Goal: Information Seeking & Learning: Find specific fact

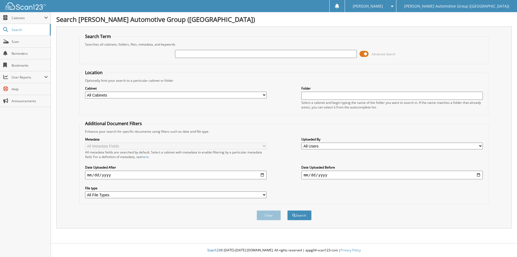
click at [218, 53] on input "text" at bounding box center [266, 54] width 182 height 8
type input "462464"
click at [288, 210] on button "Search" at bounding box center [300, 215] width 24 height 10
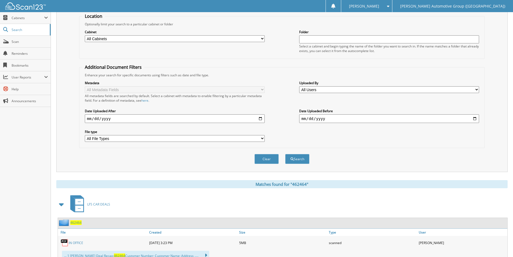
scroll to position [77, 0]
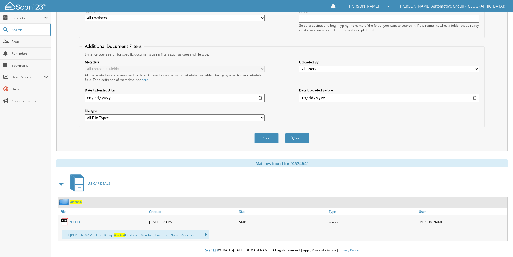
click at [74, 202] on span "462464" at bounding box center [75, 201] width 11 height 5
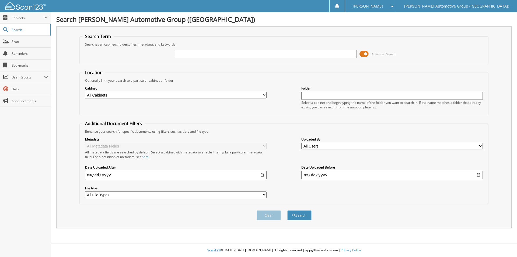
click at [262, 54] on input "text" at bounding box center [266, 54] width 182 height 8
type input "462635"
click at [288, 210] on button "Search" at bounding box center [300, 215] width 24 height 10
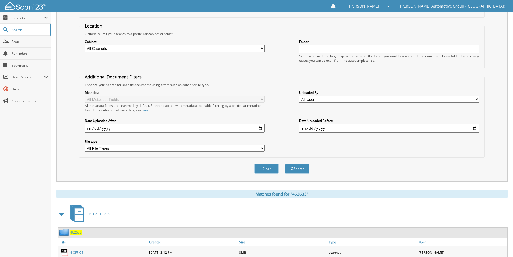
scroll to position [100, 0]
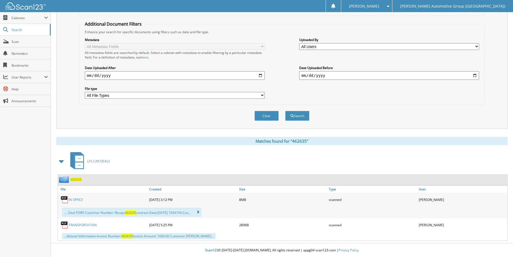
click at [74, 177] on div "462635" at bounding box center [70, 179] width 24 height 7
click at [74, 179] on span "462635" at bounding box center [75, 179] width 11 height 5
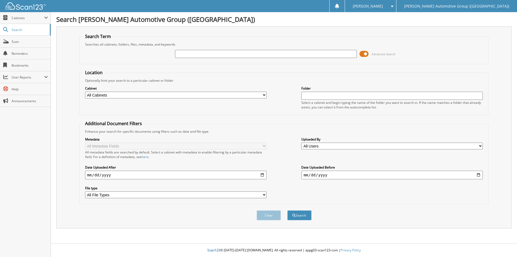
click at [222, 56] on input "text" at bounding box center [266, 54] width 182 height 8
type input "351649"
click at [309, 218] on button "Search" at bounding box center [300, 215] width 24 height 10
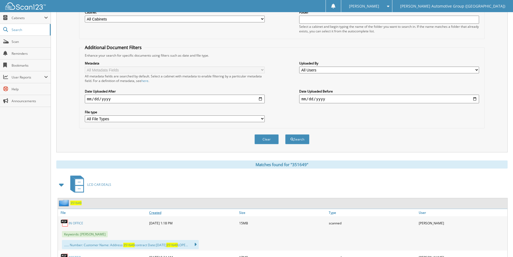
scroll to position [120, 0]
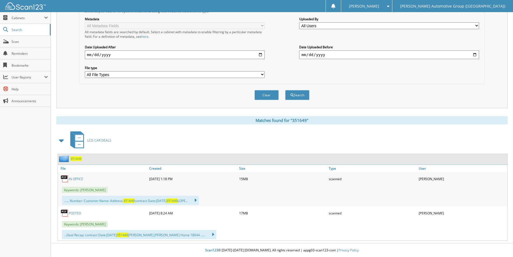
click at [74, 158] on span "351649" at bounding box center [75, 158] width 11 height 5
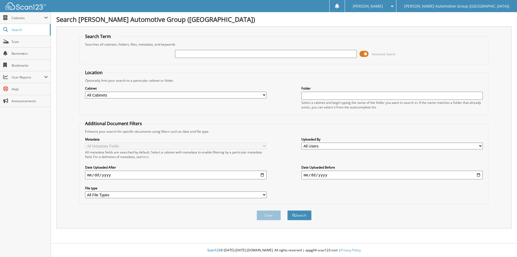
click at [188, 53] on input "text" at bounding box center [266, 54] width 182 height 8
type input "462507"
click at [302, 214] on button "Search" at bounding box center [300, 215] width 24 height 10
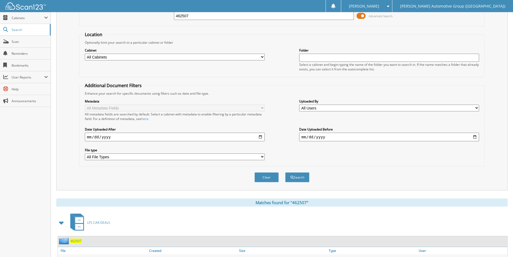
scroll to position [77, 0]
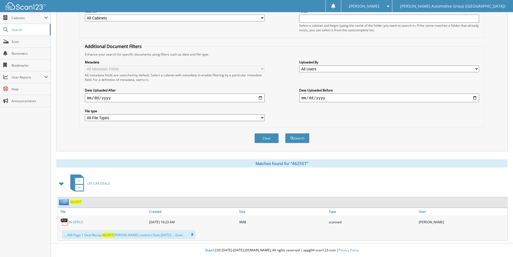
click at [72, 201] on span "462507" at bounding box center [75, 201] width 11 height 5
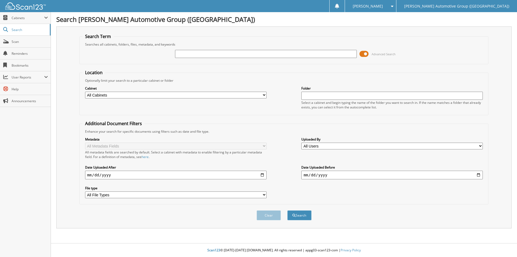
click at [199, 55] on input "text" at bounding box center [266, 54] width 182 height 8
type input "462572"
click at [299, 215] on button "Search" at bounding box center [300, 215] width 24 height 10
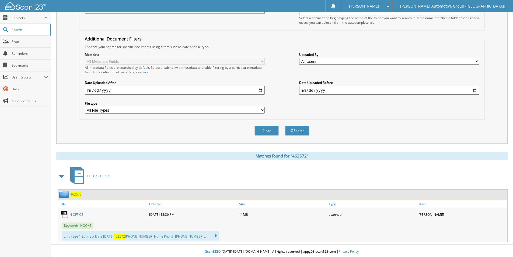
scroll to position [86, 0]
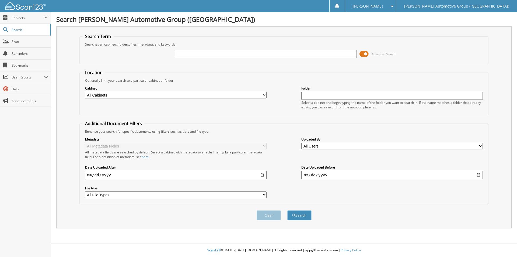
click at [200, 54] on input "text" at bounding box center [266, 54] width 182 height 8
type input "461943"
click at [303, 215] on button "Search" at bounding box center [300, 215] width 24 height 10
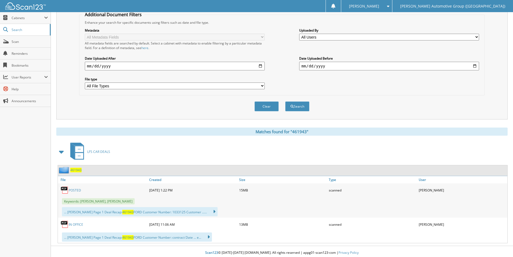
scroll to position [112, 0]
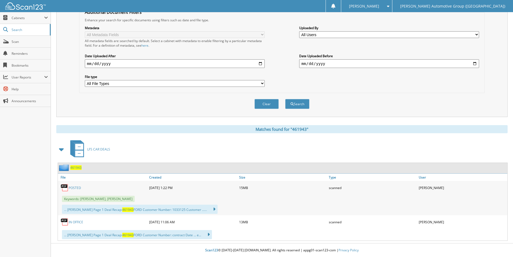
click at [79, 168] on span "461943" at bounding box center [75, 167] width 11 height 5
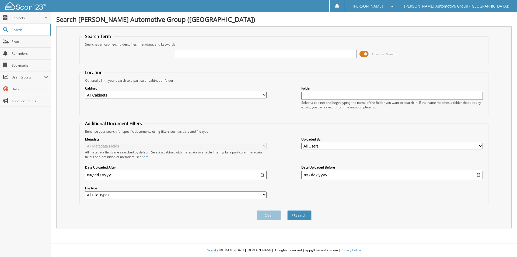
click at [220, 54] on input "text" at bounding box center [266, 54] width 182 height 8
type input "462220"
click at [300, 216] on button "Search" at bounding box center [300, 215] width 24 height 10
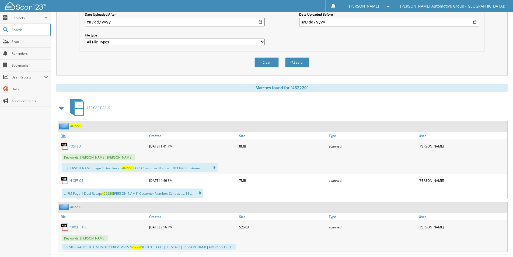
scroll to position [164, 0]
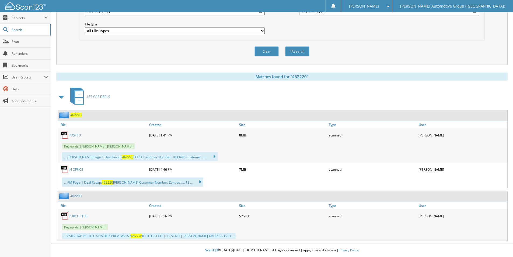
click at [73, 114] on span "462220" at bounding box center [75, 115] width 11 height 5
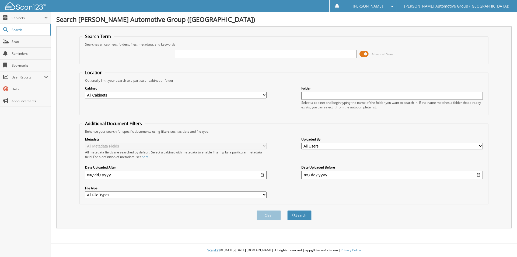
click at [197, 52] on input "text" at bounding box center [266, 54] width 182 height 8
type input "462433"
click at [307, 214] on button "Search" at bounding box center [300, 215] width 24 height 10
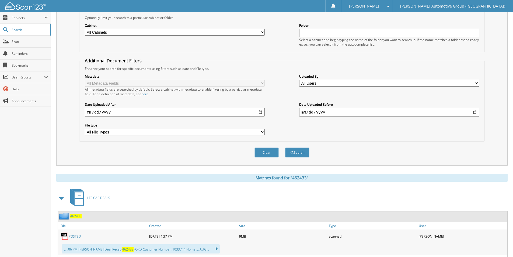
scroll to position [103, 0]
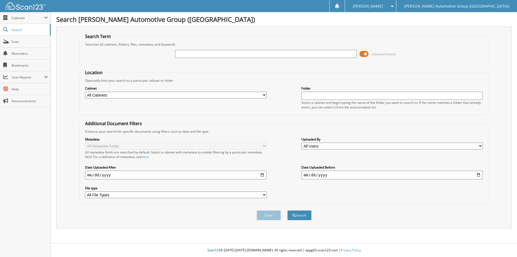
click at [221, 55] on input "text" at bounding box center [266, 54] width 182 height 8
type input "462617"
click at [302, 222] on div "Clear Search" at bounding box center [285, 215] width 410 height 22
click at [299, 212] on button "Search" at bounding box center [300, 215] width 24 height 10
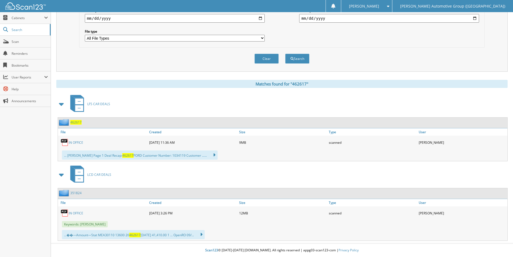
click at [75, 123] on span "462617" at bounding box center [75, 122] width 11 height 5
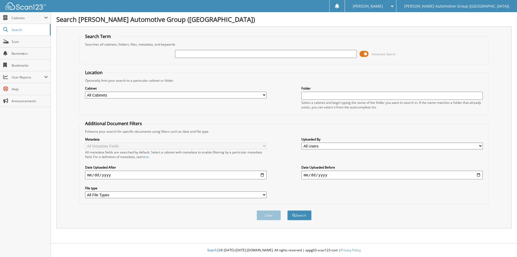
click at [230, 53] on input "text" at bounding box center [266, 54] width 182 height 8
type input "462480"
click at [301, 213] on button "Search" at bounding box center [300, 215] width 24 height 10
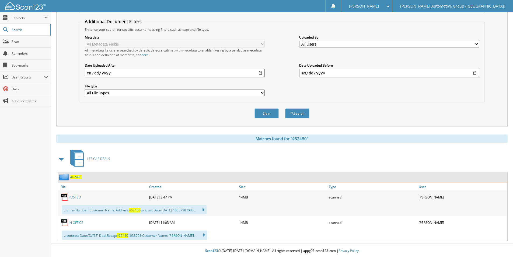
scroll to position [103, 0]
click at [76, 175] on span "462480" at bounding box center [75, 176] width 11 height 5
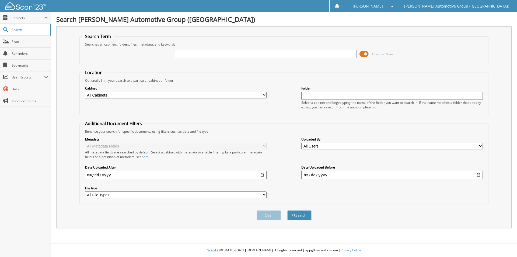
click at [235, 51] on input "text" at bounding box center [266, 54] width 182 height 8
type input "462208"
click at [302, 216] on button "Search" at bounding box center [300, 215] width 24 height 10
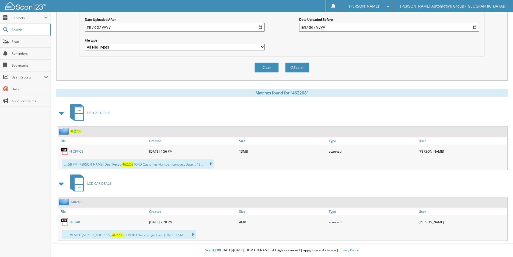
click at [75, 128] on div "462208" at bounding box center [70, 131] width 24 height 7
click at [79, 132] on span "462208" at bounding box center [75, 131] width 11 height 5
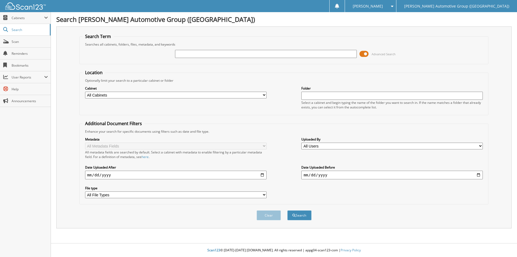
drag, startPoint x: 184, startPoint y: 54, endPoint x: 186, endPoint y: 57, distance: 3.6
click at [184, 54] on input "text" at bounding box center [266, 54] width 182 height 8
type input "462534"
click at [306, 212] on button "Search" at bounding box center [300, 215] width 24 height 10
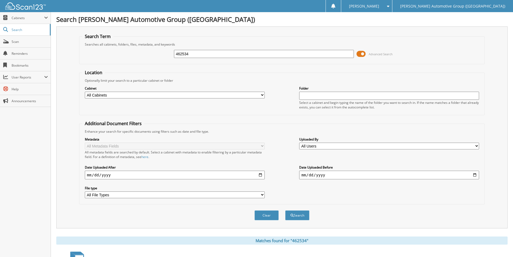
scroll to position [100, 0]
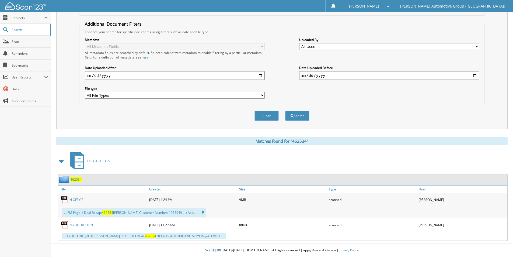
click at [79, 178] on span "462534" at bounding box center [75, 179] width 11 height 5
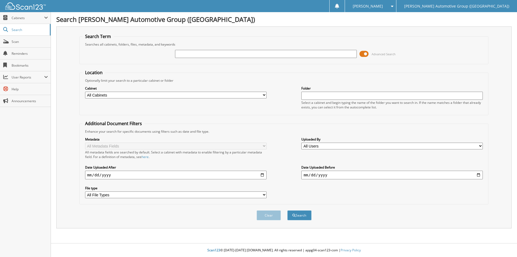
click at [193, 58] on div at bounding box center [266, 53] width 182 height 9
click at [193, 56] on input "text" at bounding box center [266, 54] width 182 height 8
paste input "461741"
type input "461741"
click at [306, 218] on button "Search" at bounding box center [300, 215] width 24 height 10
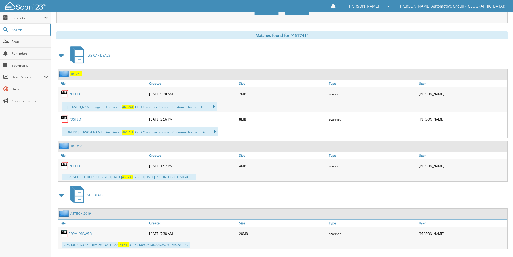
scroll to position [214, 0]
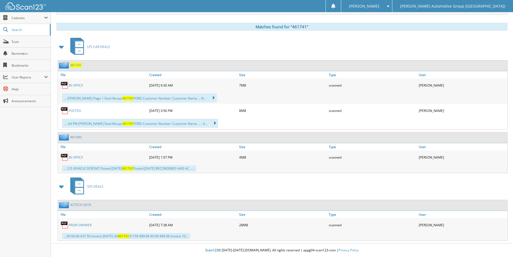
click at [78, 68] on div "461741" at bounding box center [283, 65] width 450 height 11
click at [77, 66] on span "461741" at bounding box center [75, 65] width 11 height 5
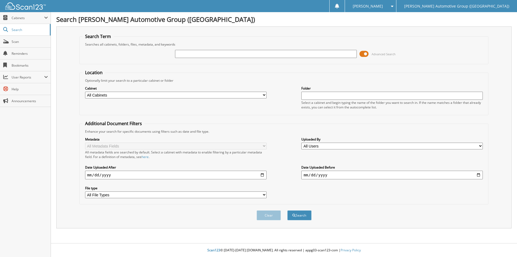
click at [194, 52] on input "text" at bounding box center [266, 54] width 182 height 8
type input "SEC99486"
click at [307, 219] on button "Search" at bounding box center [300, 215] width 24 height 10
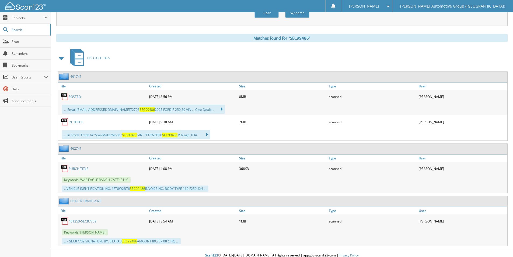
scroll to position [208, 0]
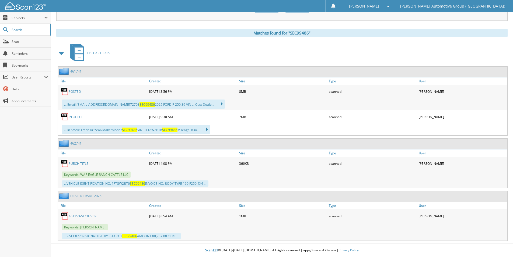
click at [79, 164] on link "PURCH TITLE" at bounding box center [79, 163] width 20 height 5
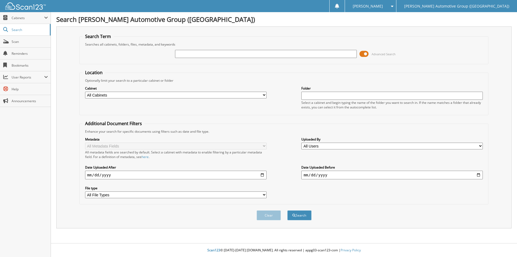
click at [198, 53] on input "text" at bounding box center [266, 54] width 182 height 8
type input "462239"
click at [296, 213] on button "Search" at bounding box center [300, 215] width 24 height 10
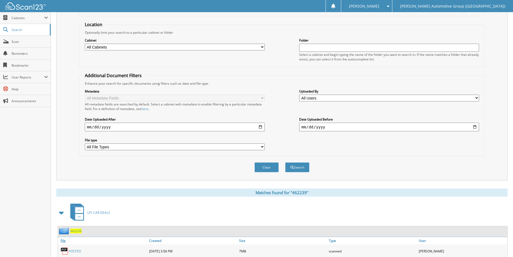
scroll to position [112, 0]
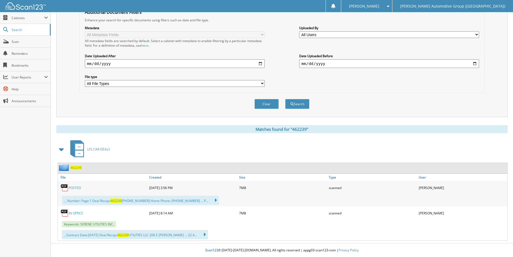
click at [76, 167] on span "462239" at bounding box center [75, 167] width 11 height 5
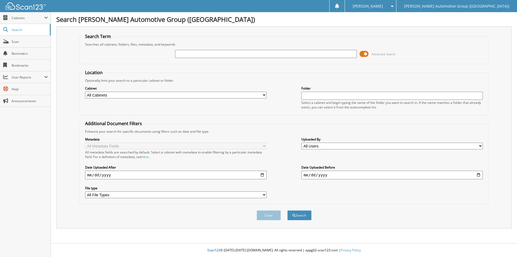
click at [199, 52] on input "text" at bounding box center [266, 54] width 182 height 8
type input "461613"
click at [303, 213] on button "Search" at bounding box center [300, 215] width 24 height 10
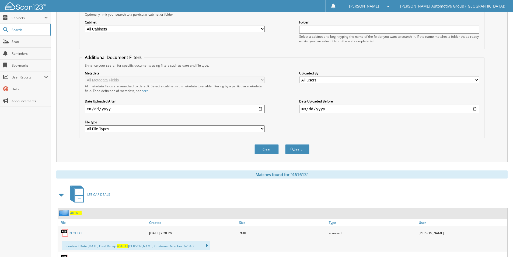
scroll to position [125, 0]
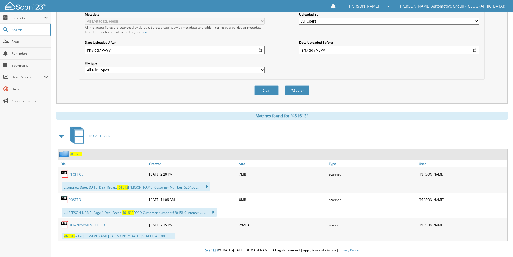
click at [78, 154] on span "461613" at bounding box center [75, 154] width 11 height 5
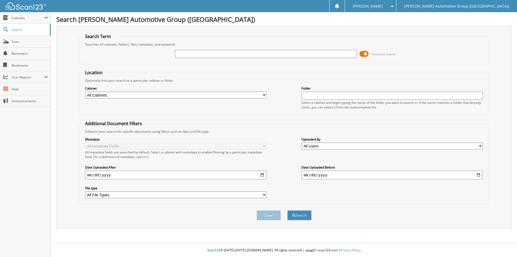
click at [237, 51] on input "text" at bounding box center [266, 54] width 182 height 8
type input "461847"
click at [303, 213] on button "Search" at bounding box center [300, 215] width 24 height 10
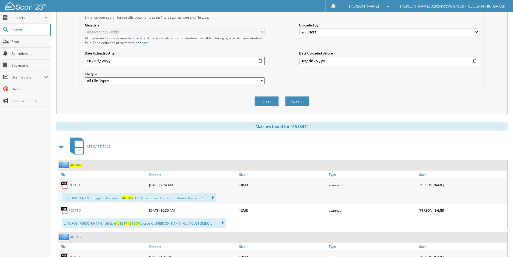
scroll to position [135, 0]
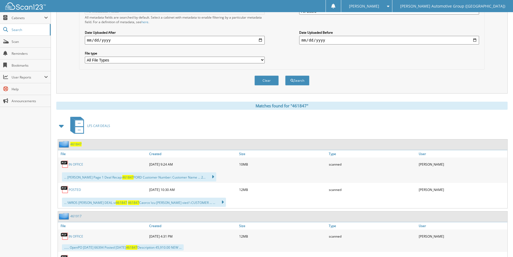
click at [75, 145] on span "461847" at bounding box center [75, 144] width 11 height 5
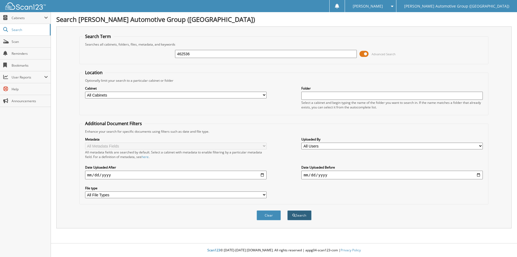
type input "462536"
click at [300, 217] on button "Search" at bounding box center [300, 215] width 24 height 10
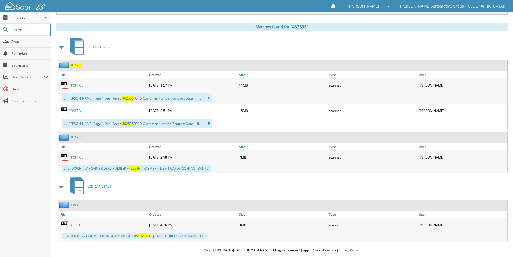
scroll to position [214, 0]
click at [76, 65] on span "462536" at bounding box center [75, 65] width 11 height 5
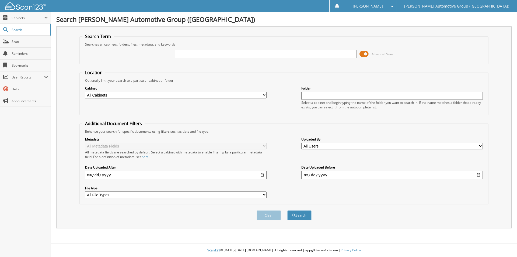
drag, startPoint x: 0, startPoint y: 0, endPoint x: 198, endPoint y: 53, distance: 204.7
click at [198, 53] on input "text" at bounding box center [266, 54] width 182 height 8
type input "462549"
click at [297, 213] on button "Search" at bounding box center [300, 215] width 24 height 10
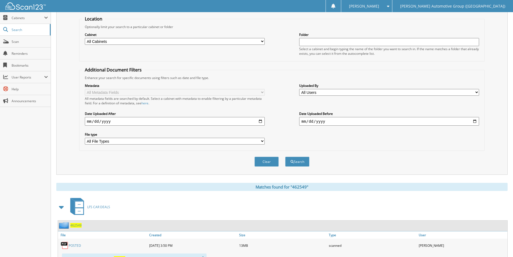
scroll to position [108, 0]
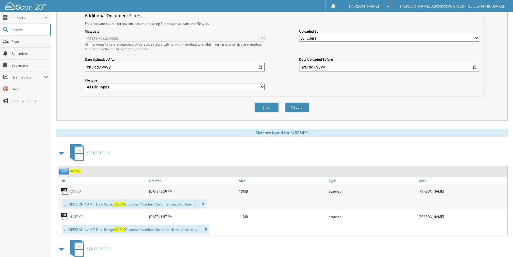
click at [77, 174] on div "462549" at bounding box center [70, 171] width 24 height 7
click at [77, 171] on span "462549" at bounding box center [75, 171] width 11 height 5
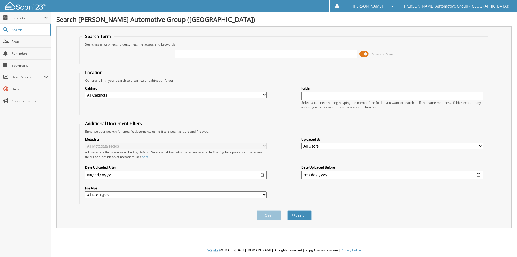
drag, startPoint x: 0, startPoint y: 0, endPoint x: 197, endPoint y: 55, distance: 204.4
click at [197, 55] on input "text" at bounding box center [266, 54] width 182 height 8
type input "462570"
click at [306, 216] on button "Search" at bounding box center [300, 215] width 24 height 10
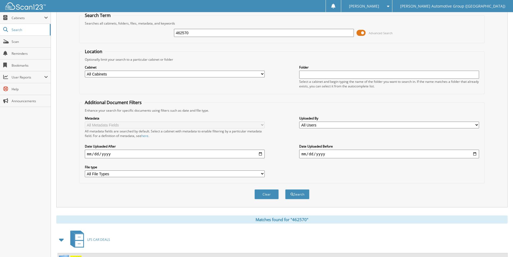
scroll to position [103, 0]
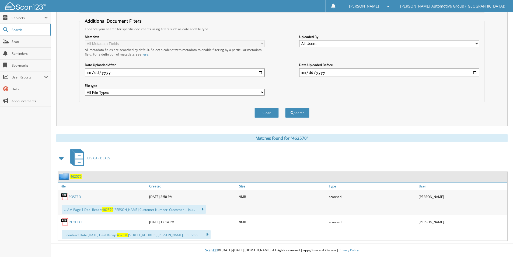
click at [75, 175] on span "462570" at bounding box center [75, 176] width 11 height 5
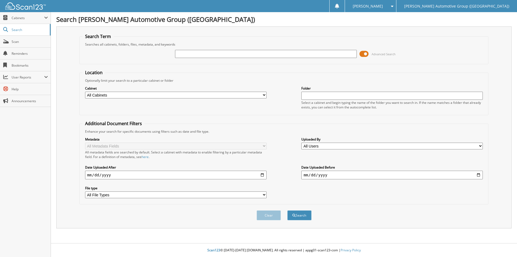
drag, startPoint x: 194, startPoint y: 51, endPoint x: 199, endPoint y: 57, distance: 8.0
click at [194, 51] on input "text" at bounding box center [266, 54] width 182 height 8
type input "462435"
click at [301, 218] on button "Search" at bounding box center [300, 215] width 24 height 10
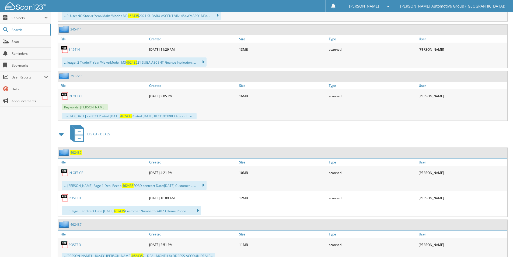
scroll to position [296, 0]
click at [77, 153] on span "462435" at bounding box center [75, 152] width 11 height 5
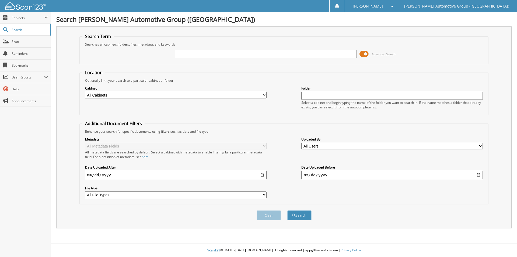
click at [185, 52] on input "text" at bounding box center [266, 54] width 182 height 8
type input "462579"
click at [302, 214] on button "Search" at bounding box center [300, 215] width 24 height 10
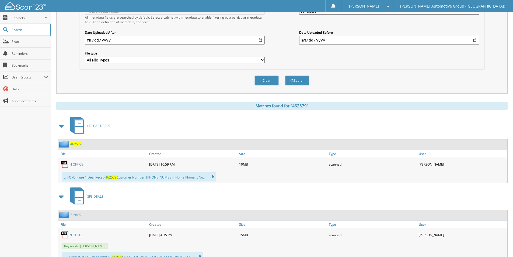
scroll to position [157, 0]
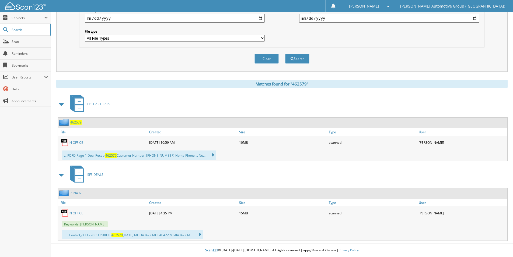
click at [75, 124] on span "462579" at bounding box center [75, 122] width 11 height 5
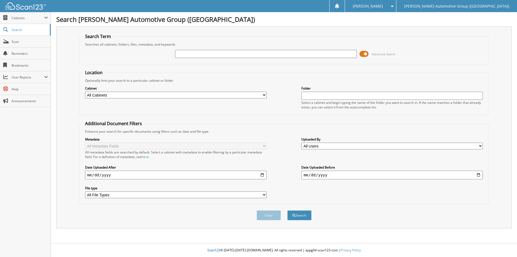
click at [181, 55] on input "text" at bounding box center [266, 54] width 182 height 8
type input "462571"
click at [304, 215] on button "Search" at bounding box center [300, 215] width 24 height 10
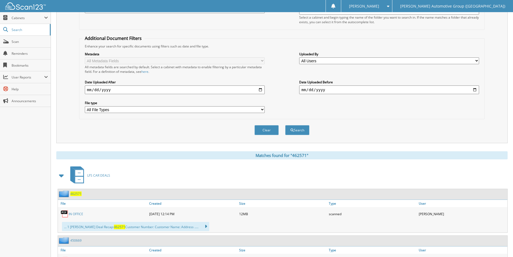
scroll to position [133, 0]
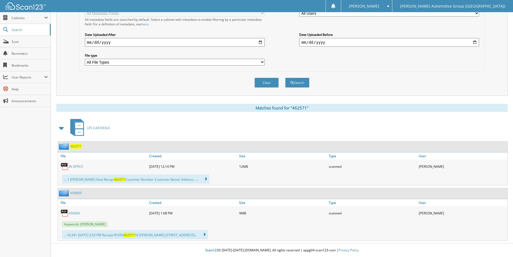
click at [75, 147] on span "462571" at bounding box center [75, 146] width 11 height 5
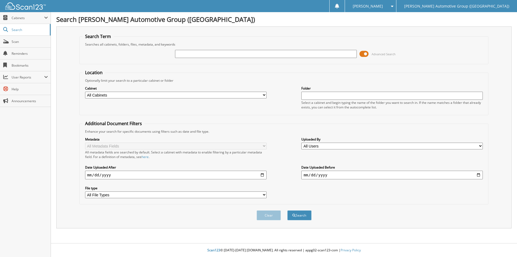
click at [194, 54] on input "text" at bounding box center [266, 54] width 182 height 8
type input "462520"
click at [303, 210] on div "Search" at bounding box center [299, 215] width 25 height 11
click at [305, 215] on button "Search" at bounding box center [300, 215] width 24 height 10
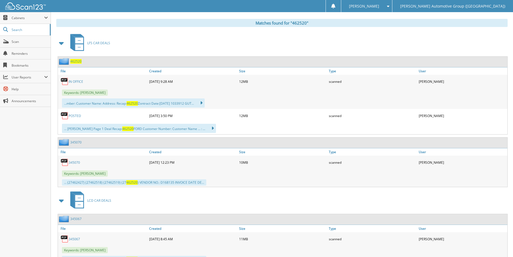
scroll to position [241, 0]
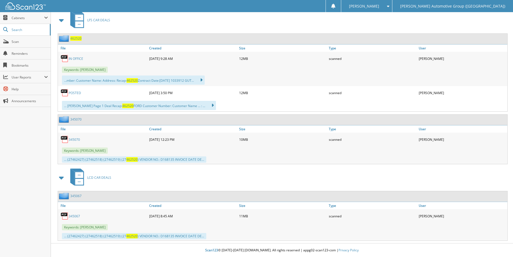
click at [76, 38] on span "462520" at bounding box center [75, 38] width 11 height 5
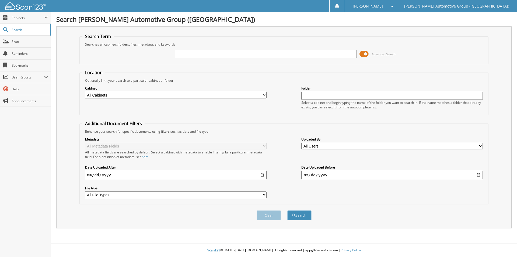
click at [202, 61] on fieldset "Search Term Searches all cabinets, folders, files, metadata, and keywords Advan…" at bounding box center [285, 48] width 410 height 31
click at [201, 57] on input "text" at bounding box center [266, 54] width 182 height 8
paste input "462566"
type input "462566"
click at [303, 214] on button "Search" at bounding box center [300, 215] width 24 height 10
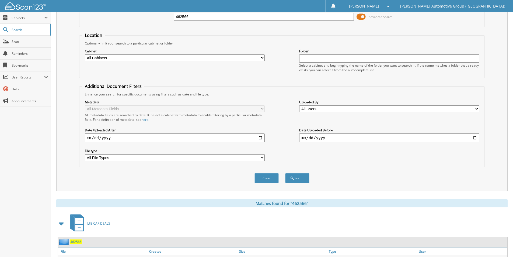
scroll to position [77, 0]
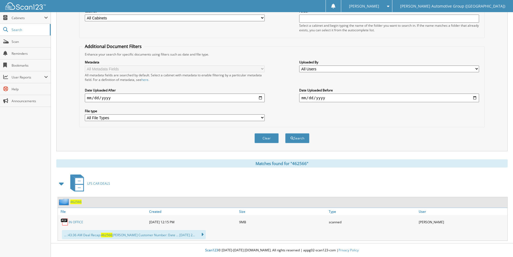
click at [77, 202] on span "462566" at bounding box center [75, 201] width 11 height 5
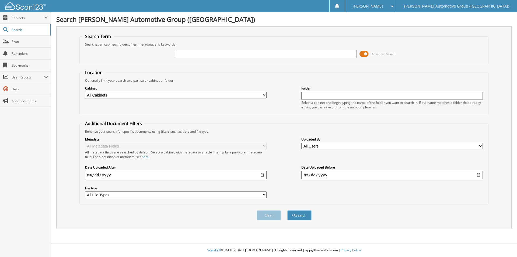
click at [181, 54] on input "text" at bounding box center [266, 54] width 182 height 8
type input "SRA80681"
click at [297, 212] on button "Search" at bounding box center [300, 215] width 24 height 10
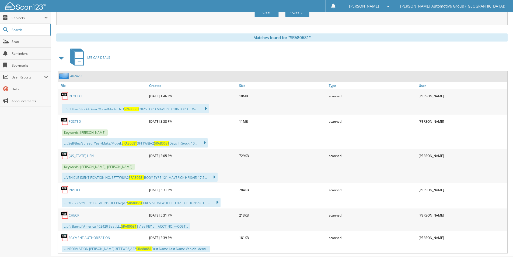
scroll to position [216, 0]
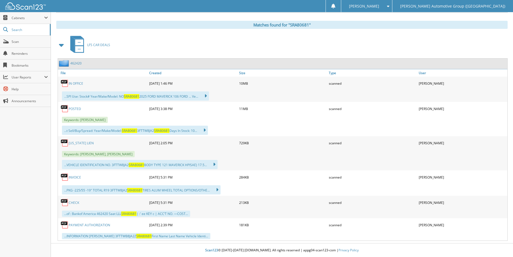
click at [81, 142] on link "OKLAHOMA LIEN" at bounding box center [81, 143] width 25 height 5
click at [27, 27] on span "Search" at bounding box center [30, 29] width 36 height 5
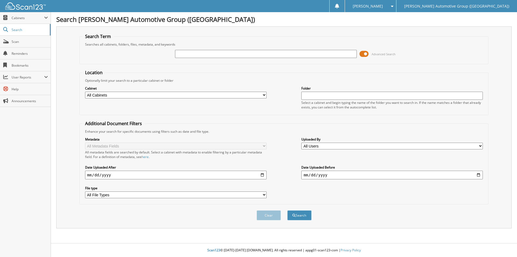
click at [210, 55] on input "text" at bounding box center [266, 54] width 182 height 8
type input "GR111214"
click at [303, 215] on button "Search" at bounding box center [300, 215] width 24 height 10
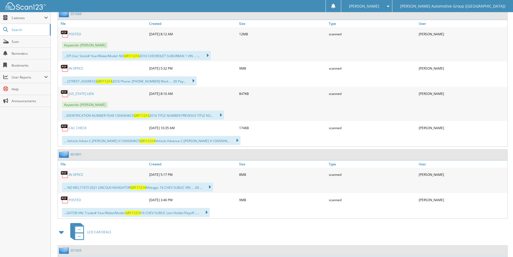
scroll to position [238, 0]
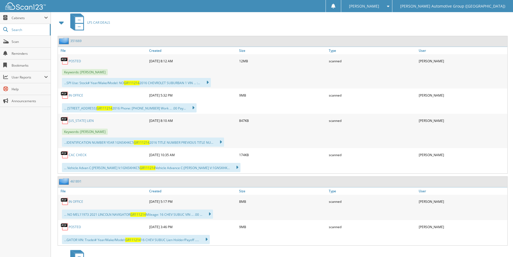
click at [74, 41] on link "351669" at bounding box center [75, 41] width 11 height 5
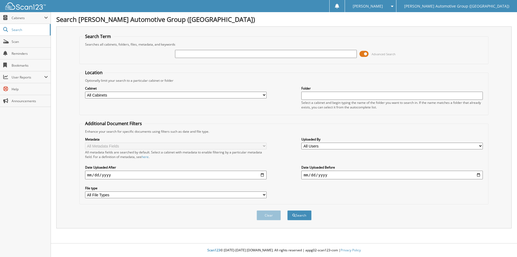
click at [198, 55] on input "text" at bounding box center [266, 54] width 182 height 8
type input "462415"
click at [300, 215] on button "Search" at bounding box center [300, 215] width 24 height 10
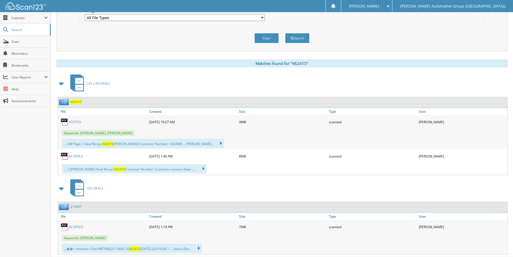
scroll to position [191, 0]
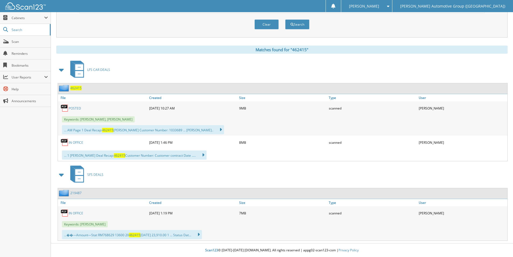
click at [74, 90] on span "462415" at bounding box center [75, 88] width 11 height 5
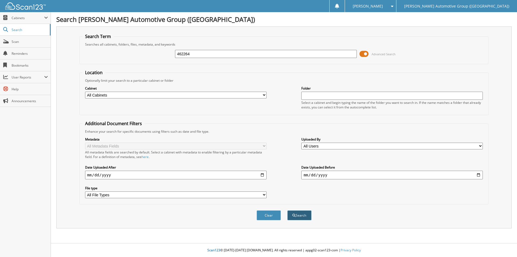
type input "462264"
click at [295, 216] on span "submit" at bounding box center [294, 215] width 3 height 3
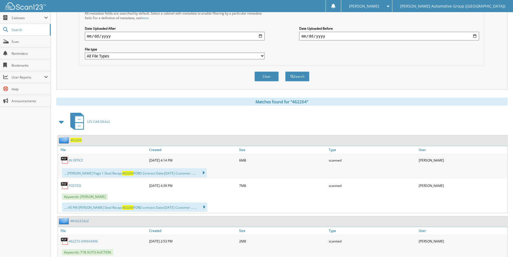
scroll to position [216, 0]
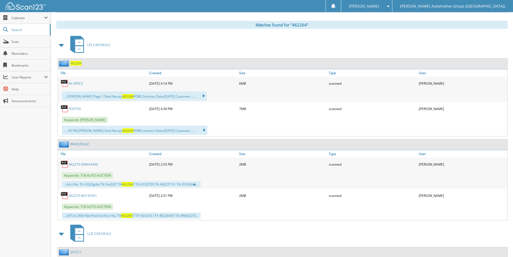
click at [76, 63] on span "462264" at bounding box center [75, 63] width 11 height 5
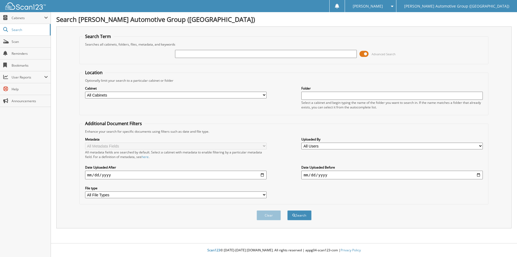
click at [213, 54] on input "text" at bounding box center [266, 54] width 182 height 8
click at [222, 56] on input "text" at bounding box center [266, 54] width 182 height 8
click at [186, 52] on input "text" at bounding box center [266, 54] width 182 height 8
click at [198, 57] on input "text" at bounding box center [266, 54] width 182 height 8
click at [194, 53] on input "text" at bounding box center [266, 54] width 182 height 8
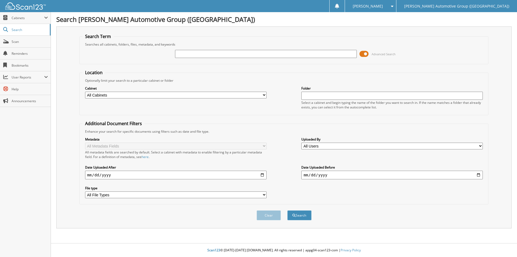
click at [201, 56] on input "text" at bounding box center [266, 54] width 182 height 8
click at [200, 54] on input "text" at bounding box center [266, 54] width 182 height 8
click at [201, 54] on input "text" at bounding box center [266, 54] width 182 height 8
type input "462529"
click at [288, 210] on button "Search" at bounding box center [300, 215] width 24 height 10
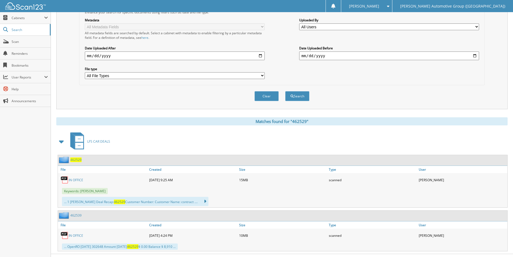
scroll to position [130, 0]
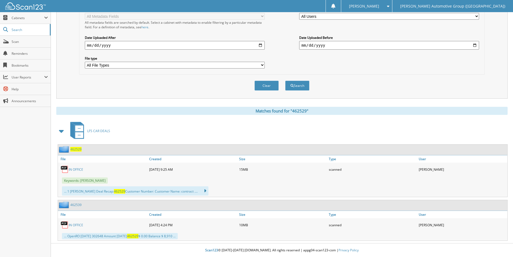
click at [77, 150] on span "462529" at bounding box center [75, 149] width 11 height 5
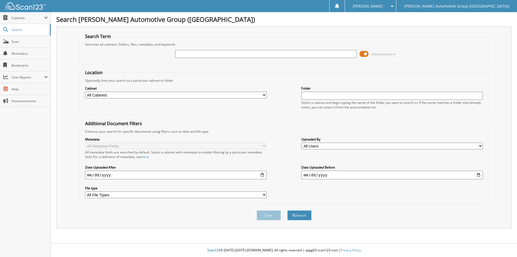
drag, startPoint x: 0, startPoint y: 0, endPoint x: 186, endPoint y: 53, distance: 193.6
click at [186, 53] on input "text" at bounding box center [266, 54] width 182 height 8
type input "462511"
click at [302, 212] on button "Search" at bounding box center [300, 215] width 24 height 10
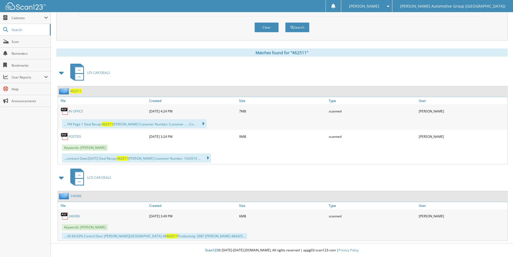
scroll to position [188, 0]
click at [77, 90] on span "462511" at bounding box center [75, 91] width 11 height 5
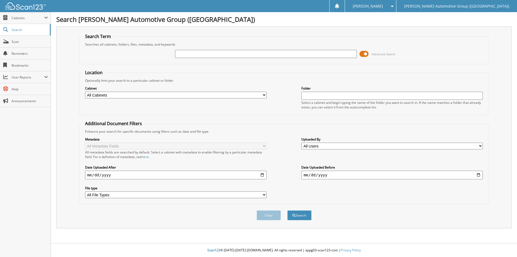
click at [193, 54] on input "text" at bounding box center [266, 54] width 182 height 8
type input "462230"
click at [307, 214] on button "Search" at bounding box center [300, 215] width 24 height 10
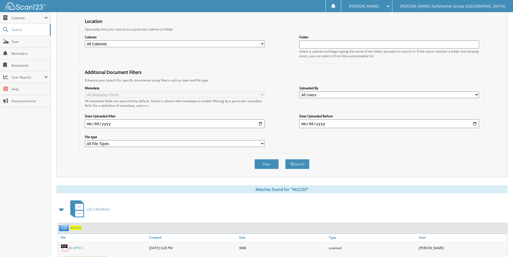
scroll to position [120, 0]
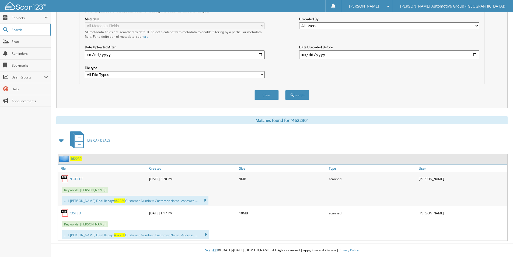
click at [78, 159] on span "462230" at bounding box center [75, 158] width 11 height 5
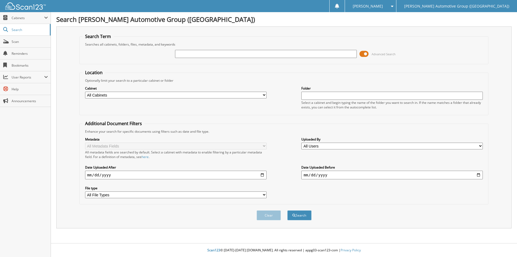
click at [202, 54] on input "text" at bounding box center [266, 54] width 182 height 8
type input "462248"
click at [299, 213] on button "Search" at bounding box center [300, 215] width 24 height 10
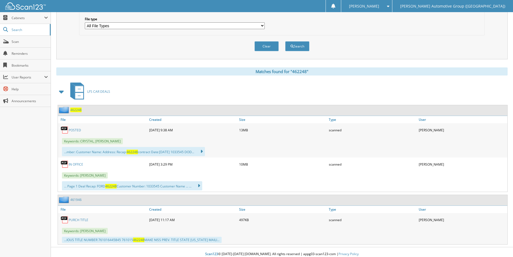
scroll to position [173, 0]
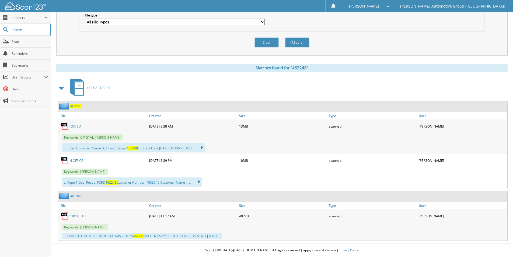
click at [76, 105] on span "462248" at bounding box center [75, 106] width 11 height 5
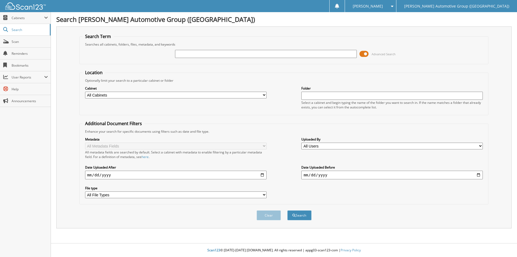
click at [198, 56] on input "text" at bounding box center [266, 54] width 182 height 8
type input "351738"
click at [291, 215] on button "Search" at bounding box center [300, 215] width 24 height 10
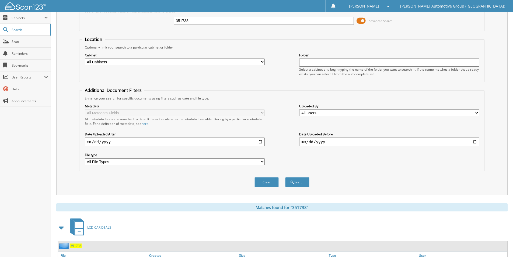
scroll to position [86, 0]
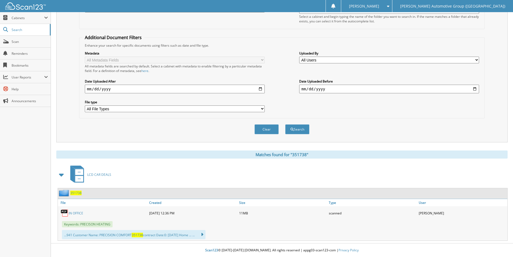
click at [77, 195] on span "351738" at bounding box center [75, 193] width 11 height 5
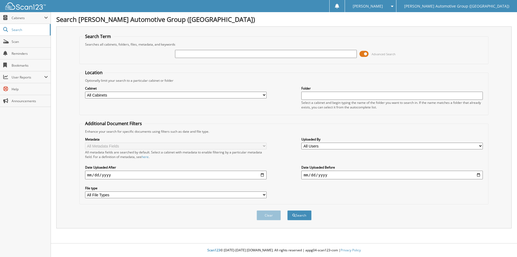
click at [227, 55] on input "text" at bounding box center [266, 54] width 182 height 8
type input "351700"
click at [299, 213] on button "Search" at bounding box center [300, 215] width 24 height 10
